Goal: Information Seeking & Learning: Check status

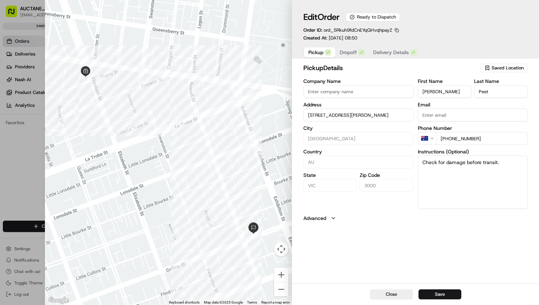
click at [354, 57] on button "Dropoff" at bounding box center [352, 52] width 34 height 10
click at [379, 52] on span "Delivery Details" at bounding box center [391, 52] width 36 height 7
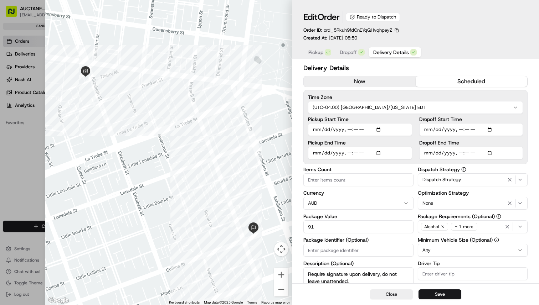
click at [325, 48] on button "Pickup" at bounding box center [319, 52] width 31 height 10
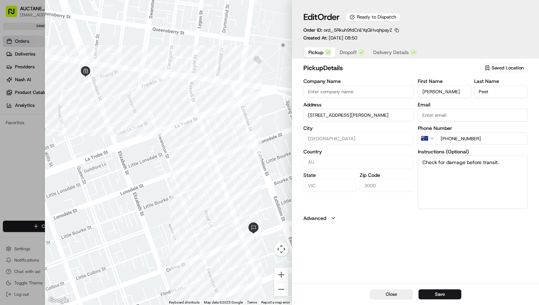
click at [36, 84] on div at bounding box center [269, 152] width 539 height 305
type input "+1"
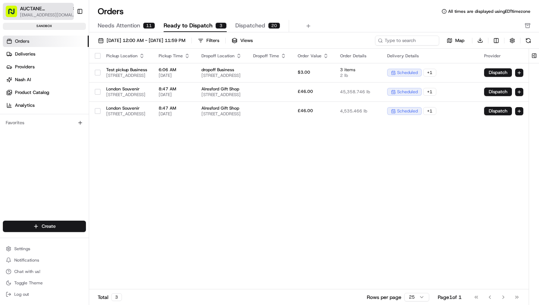
click at [52, 8] on span "AUCTANE [GEOGRAPHIC_DATA] Sp. z o. o." at bounding box center [44, 8] width 49 height 7
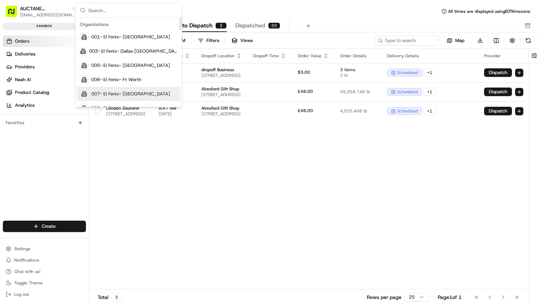
click at [209, 190] on div "Pickup Location Pickup Time Dropoff Location Dropoff Time Order Value Order Det…" at bounding box center [322, 169] width 467 height 241
